Goal: Information Seeking & Learning: Learn about a topic

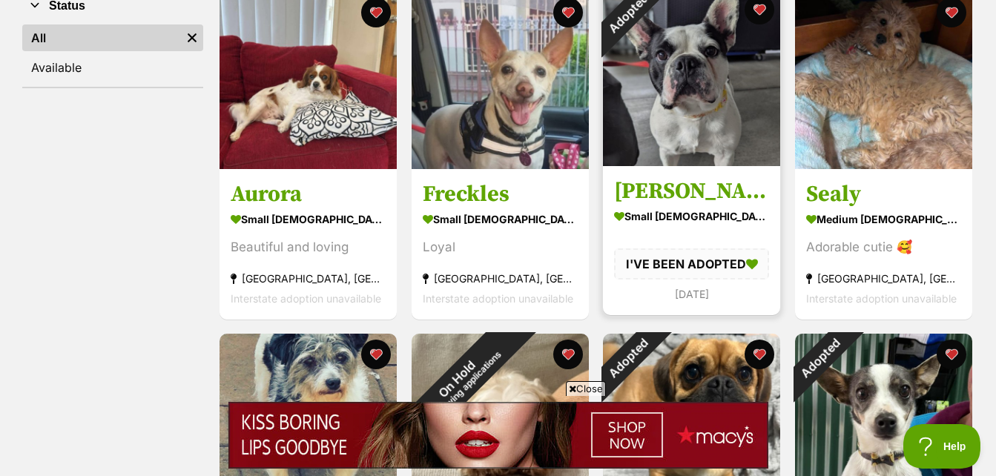
click at [676, 105] on img at bounding box center [691, 77] width 177 height 177
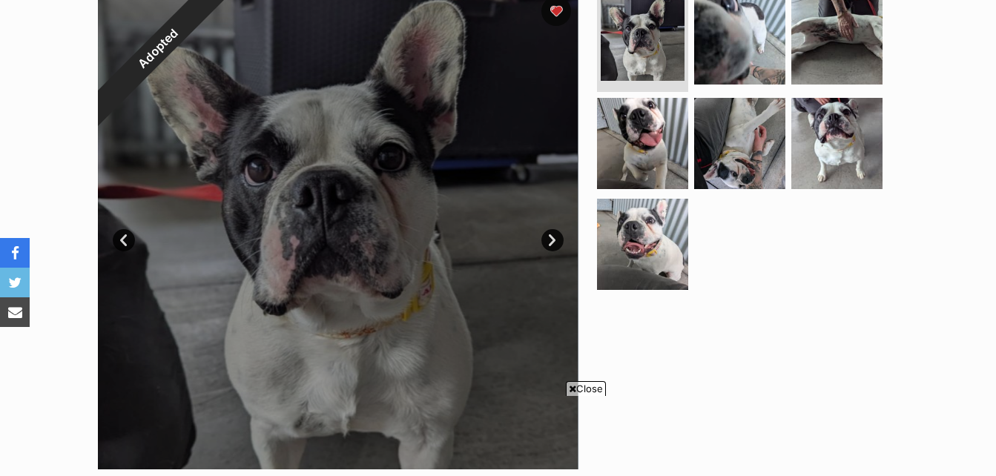
click at [556, 241] on link "Next" at bounding box center [552, 240] width 22 height 22
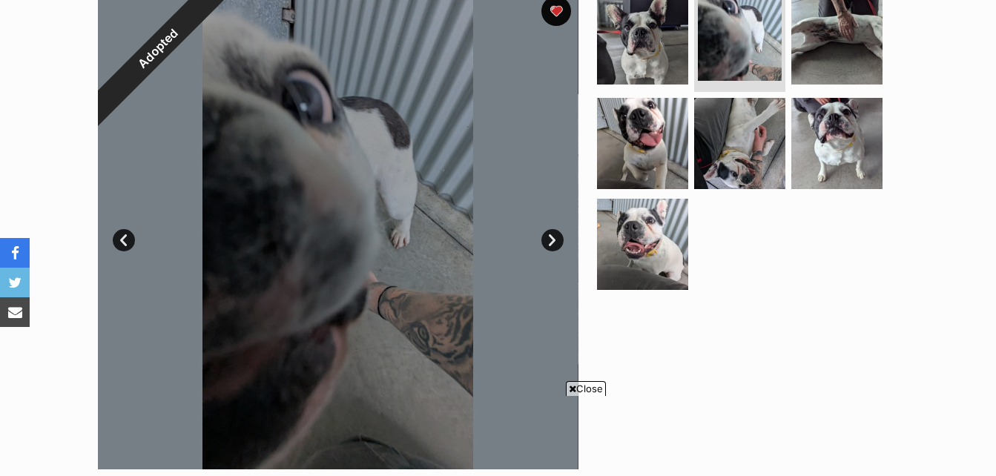
click at [556, 241] on link "Next" at bounding box center [552, 240] width 22 height 22
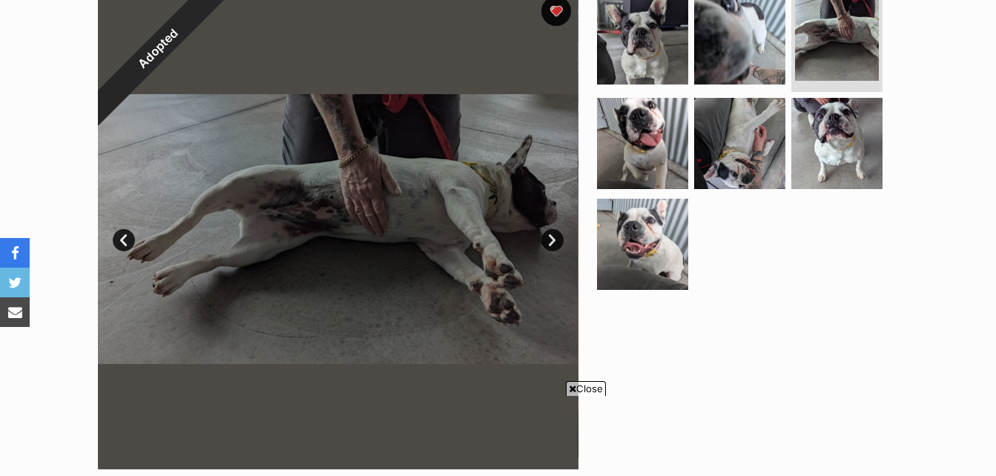
click at [582, 388] on span "Close" at bounding box center [586, 388] width 40 height 15
click at [553, 238] on link "Next" at bounding box center [552, 240] width 22 height 22
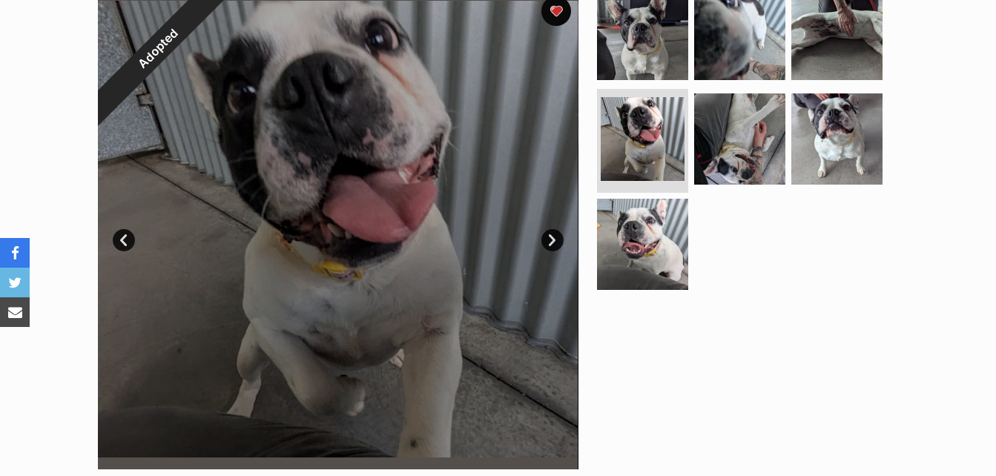
click at [553, 232] on link "Next" at bounding box center [552, 240] width 22 height 22
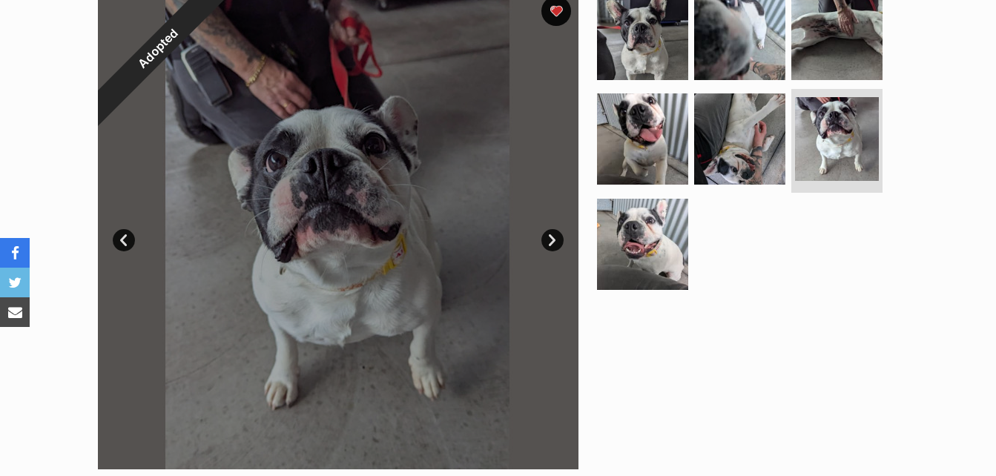
click at [553, 232] on link "Next" at bounding box center [552, 240] width 22 height 22
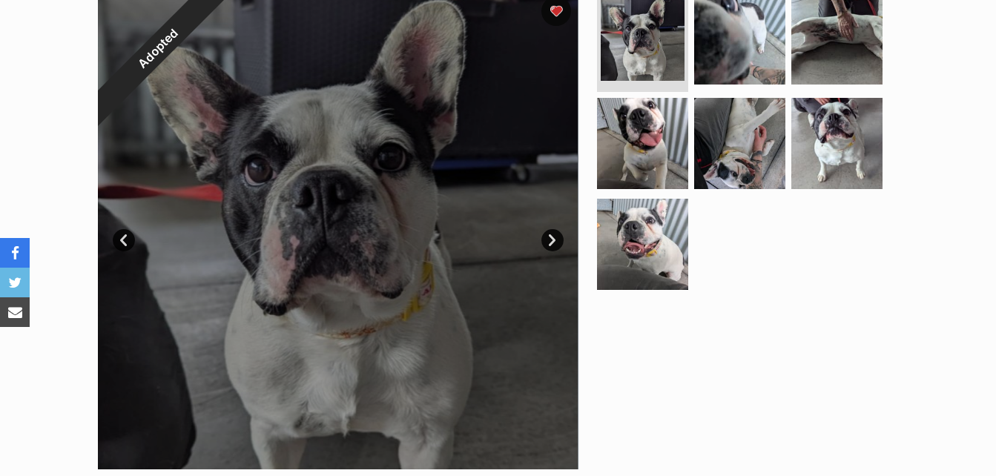
click at [553, 232] on link "Next" at bounding box center [552, 240] width 22 height 22
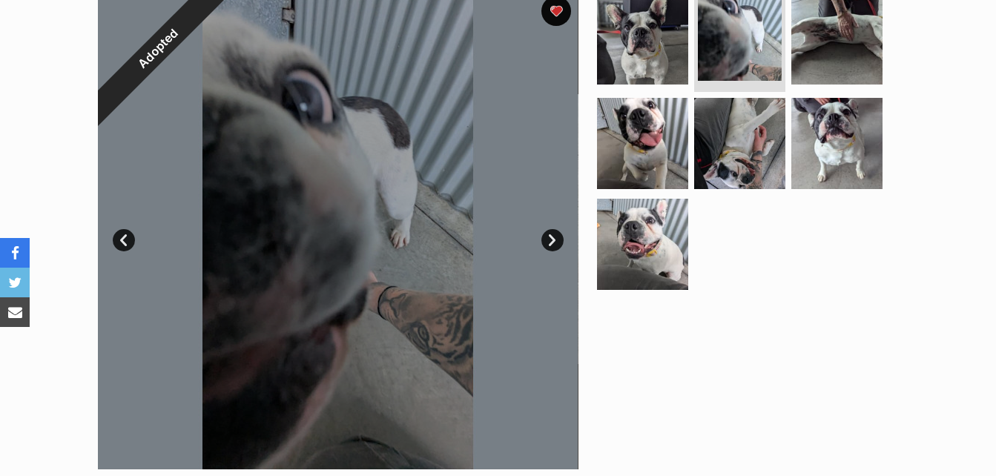
click at [553, 232] on link "Next" at bounding box center [552, 240] width 22 height 22
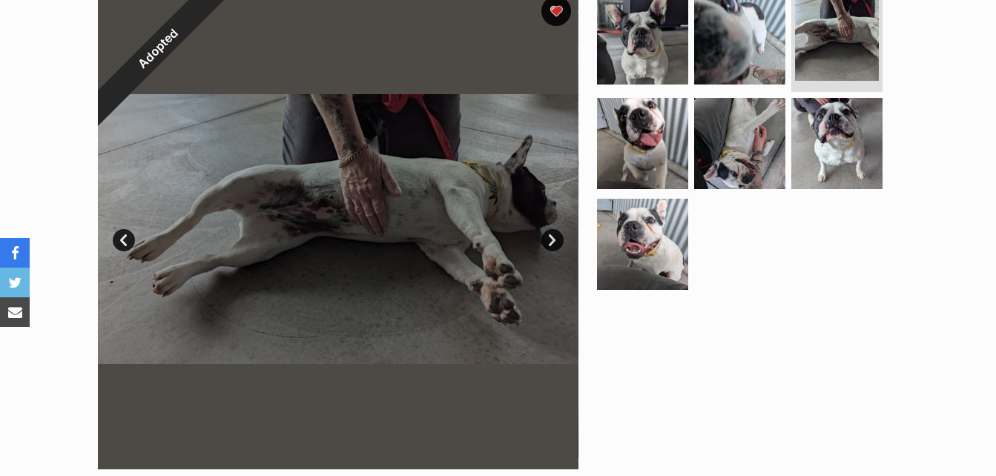
click at [553, 232] on link "Next" at bounding box center [552, 240] width 22 height 22
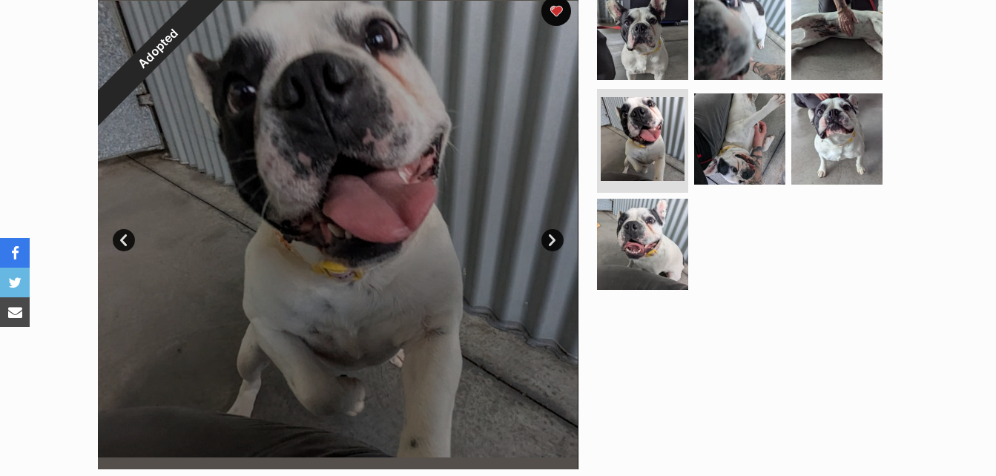
click at [553, 232] on link "Next" at bounding box center [552, 240] width 22 height 22
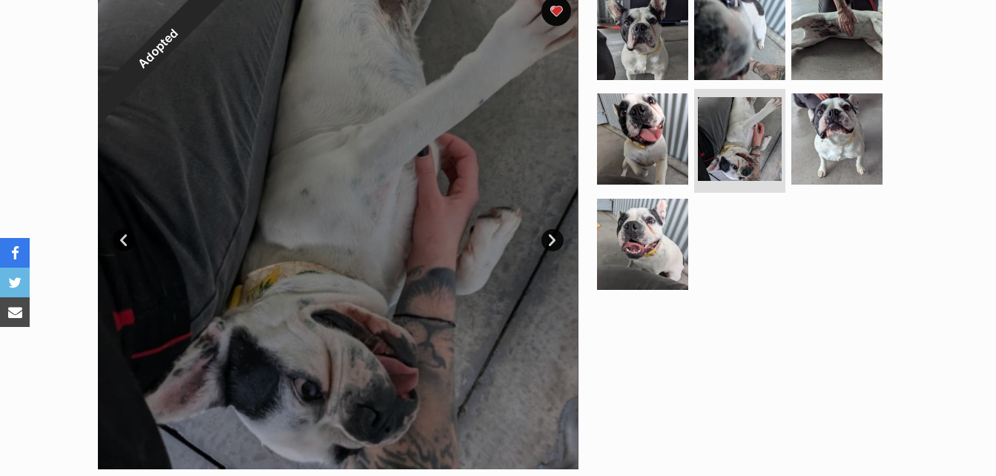
click at [553, 232] on link "Next" at bounding box center [552, 240] width 22 height 22
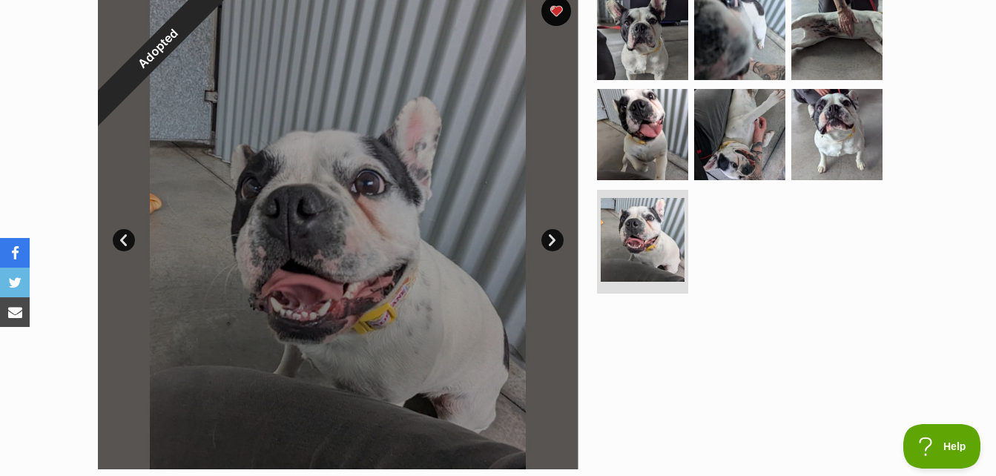
click at [125, 230] on link "Prev" at bounding box center [124, 240] width 22 height 22
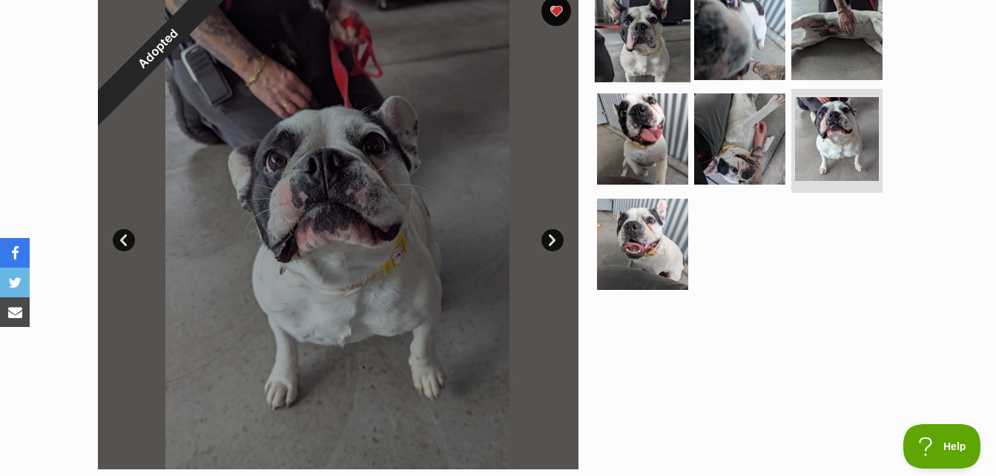
click at [657, 26] on img at bounding box center [643, 34] width 96 height 96
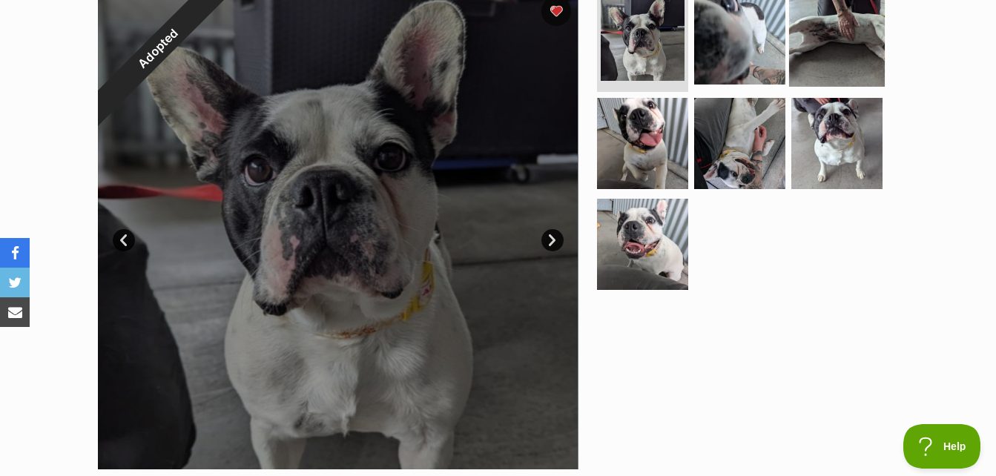
click at [840, 27] on img at bounding box center [837, 38] width 96 height 96
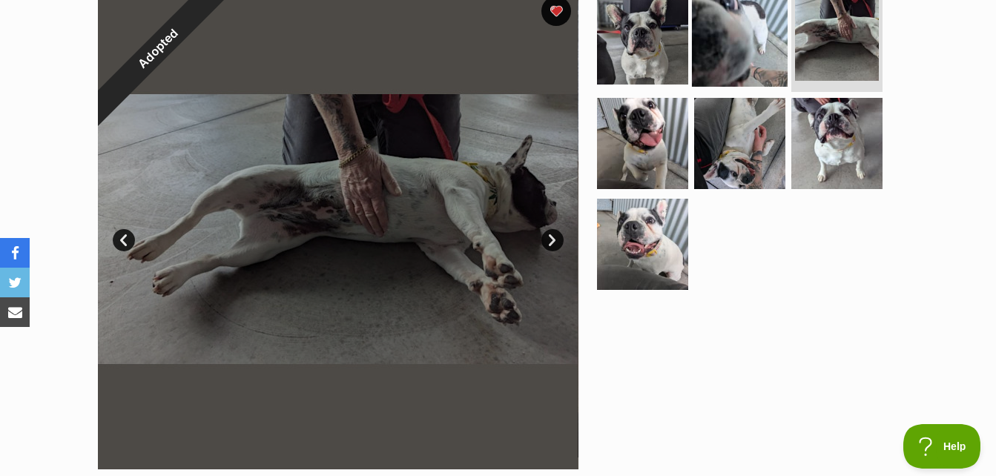
click at [743, 30] on img at bounding box center [740, 38] width 96 height 96
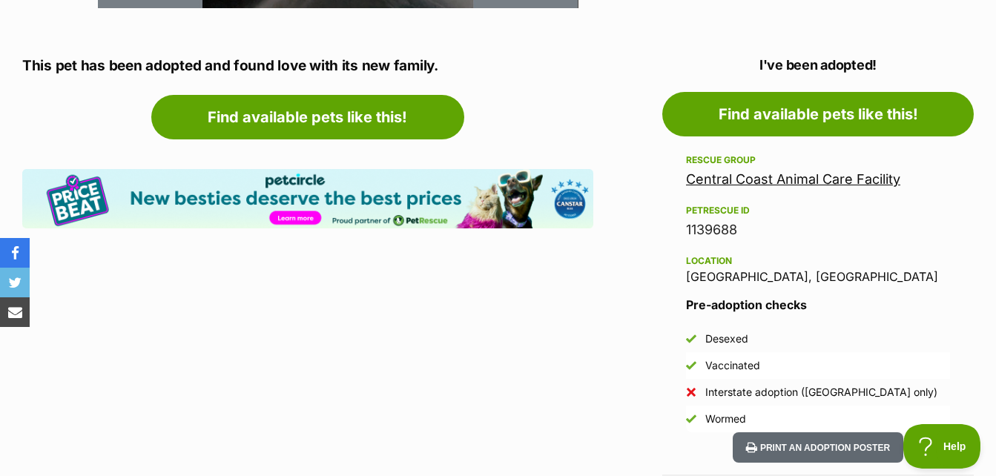
scroll to position [762, 0]
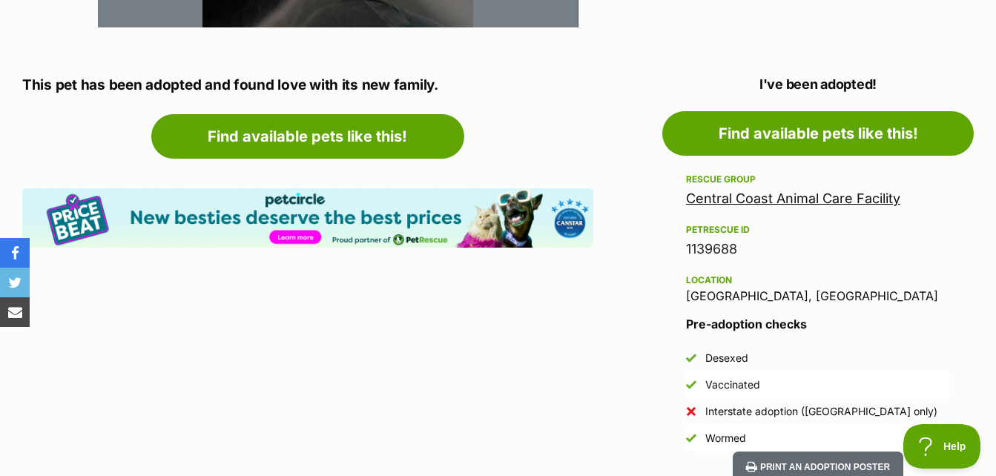
click at [825, 186] on div "Rescue group Central Coast Animal Care Facility" at bounding box center [818, 190] width 264 height 39
click at [823, 200] on link "Central Coast Animal Care Facility" at bounding box center [793, 199] width 214 height 16
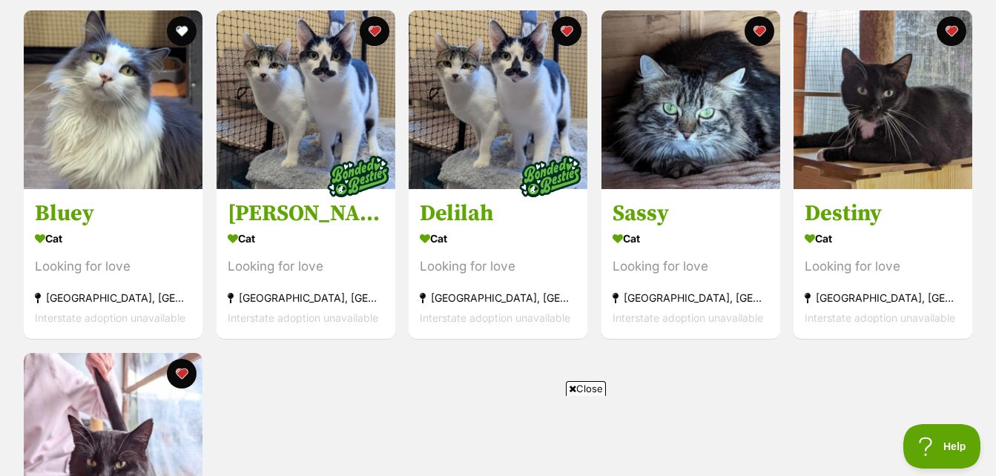
scroll to position [1477, 0]
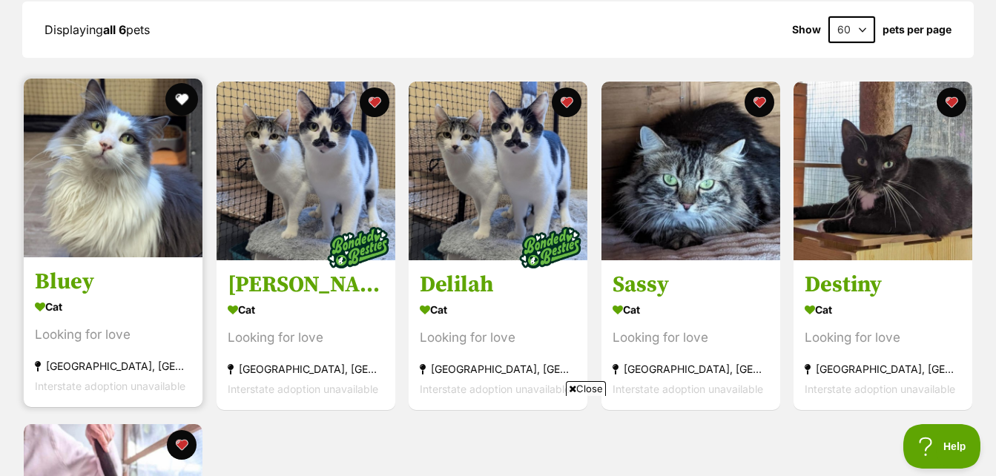
click at [178, 83] on button "favourite" at bounding box center [181, 99] width 33 height 33
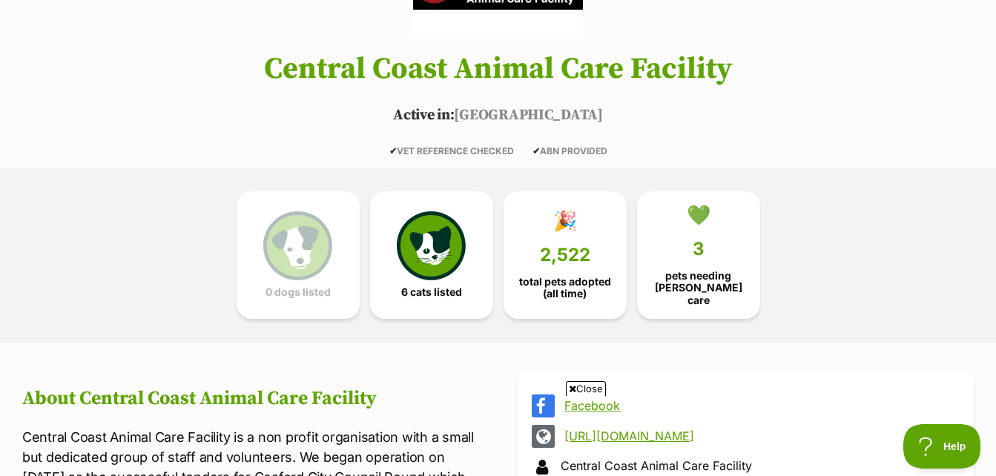
scroll to position [237, 0]
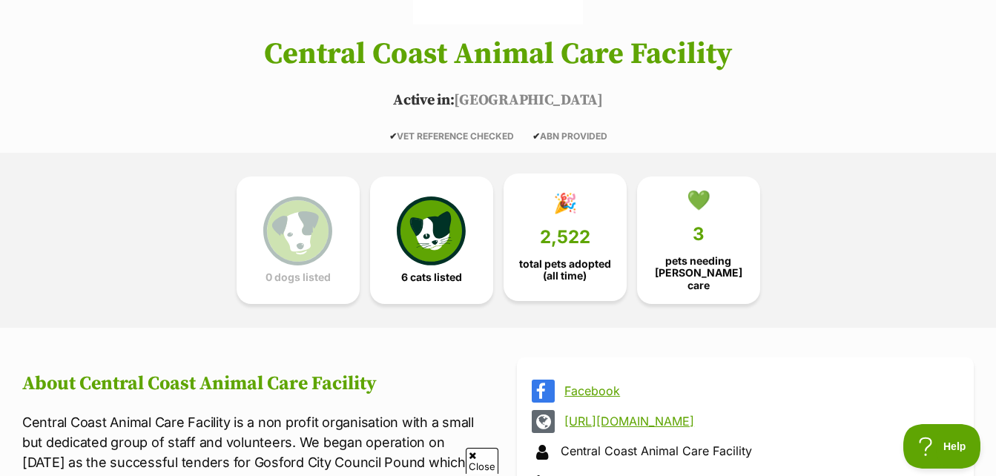
click at [562, 230] on span "2,522" at bounding box center [565, 237] width 50 height 21
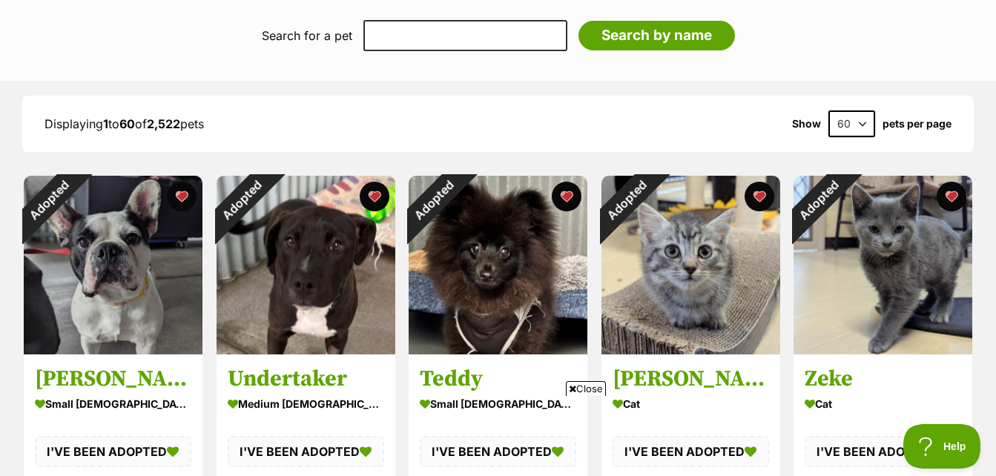
scroll to position [1424, 0]
